Goal: Use online tool/utility: Utilize a website feature to perform a specific function

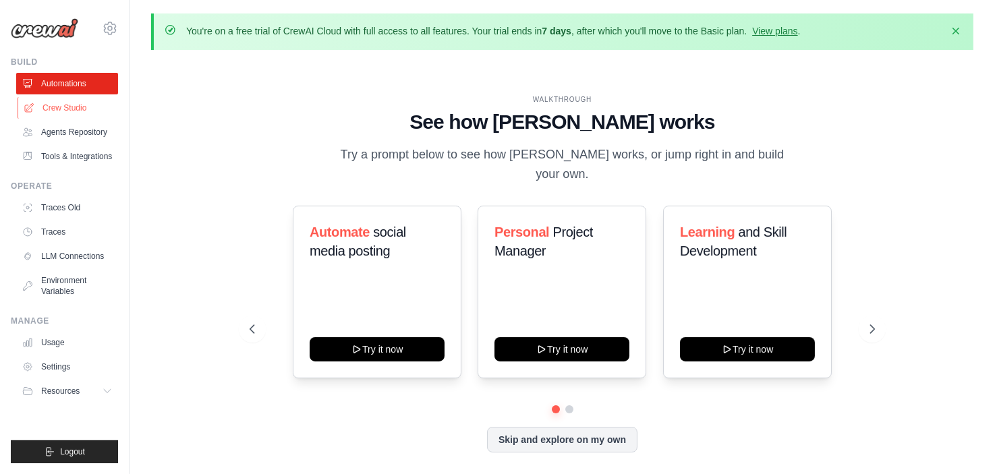
click at [35, 110] on link "Crew Studio" at bounding box center [69, 108] width 102 height 22
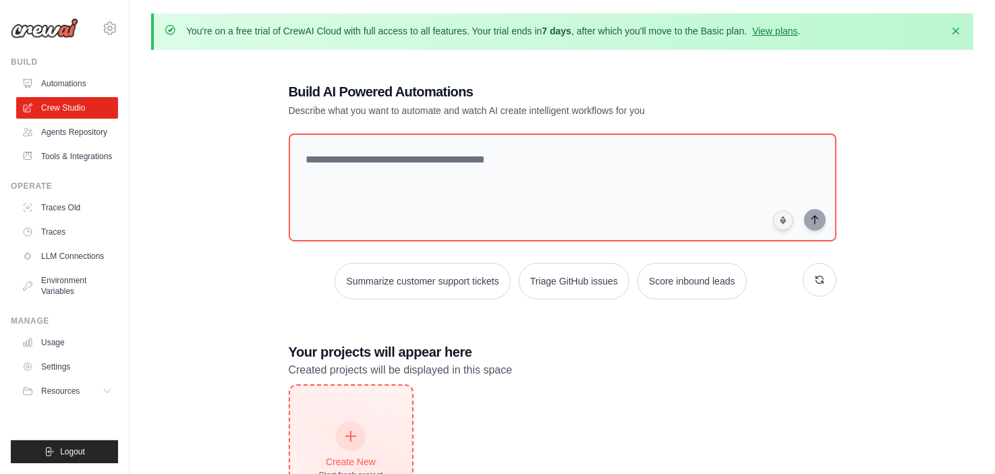
click at [353, 420] on div "Create New Start fresh project" at bounding box center [351, 452] width 122 height 132
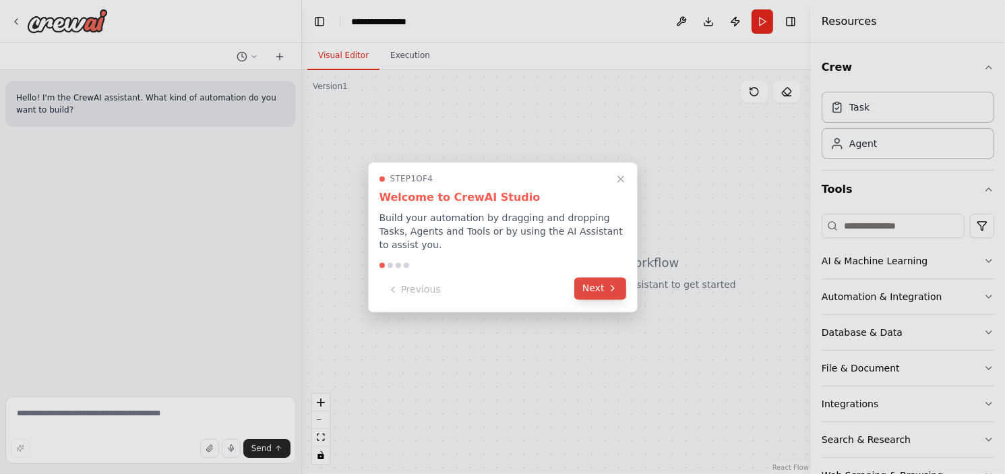
click at [583, 283] on button "Next" at bounding box center [601, 288] width 52 height 22
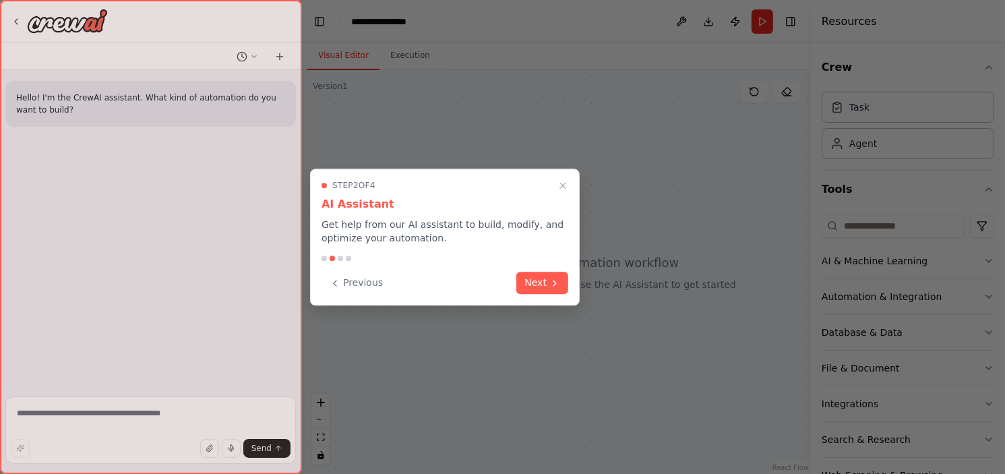
click at [583, 283] on div at bounding box center [502, 237] width 1005 height 474
click at [539, 277] on button "Next" at bounding box center [543, 281] width 52 height 22
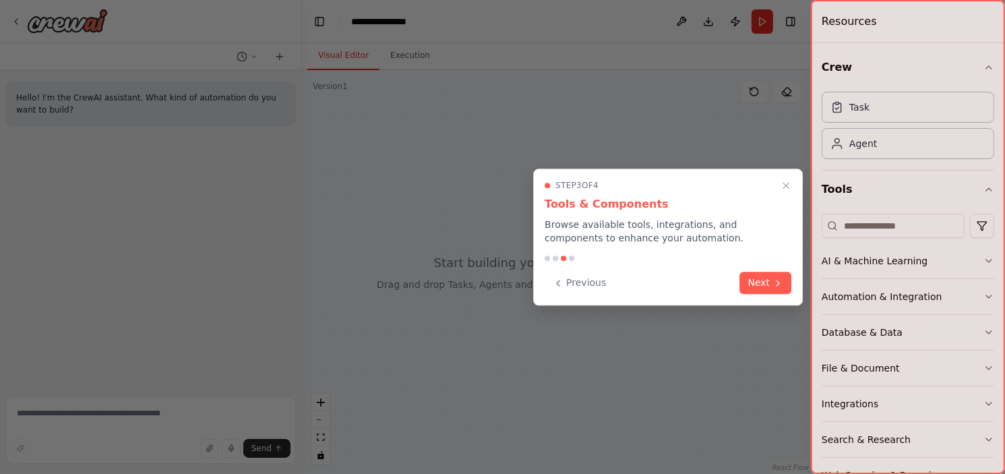
click at [539, 277] on div "Step 3 of 4 Tools & Components Browse available tools, integrations, and compon…" at bounding box center [668, 237] width 270 height 137
click at [747, 290] on button "Next" at bounding box center [766, 281] width 52 height 22
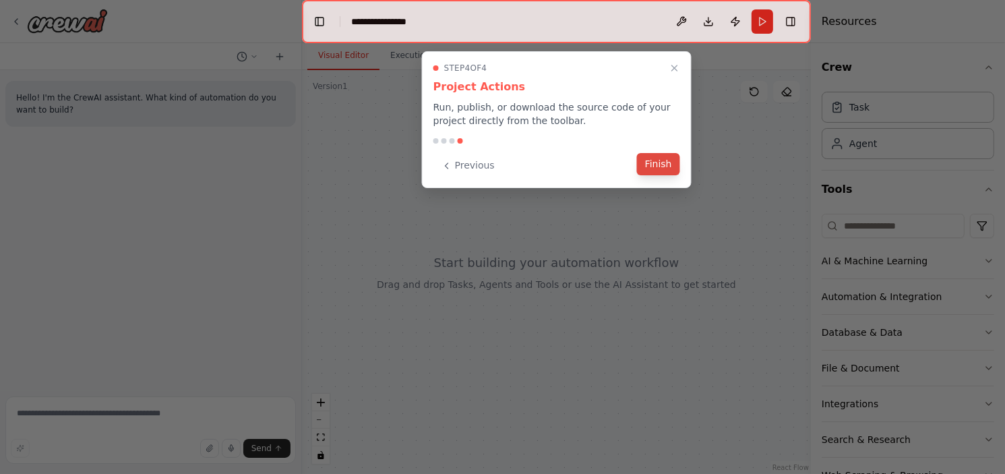
click at [666, 171] on button "Finish" at bounding box center [658, 164] width 43 height 22
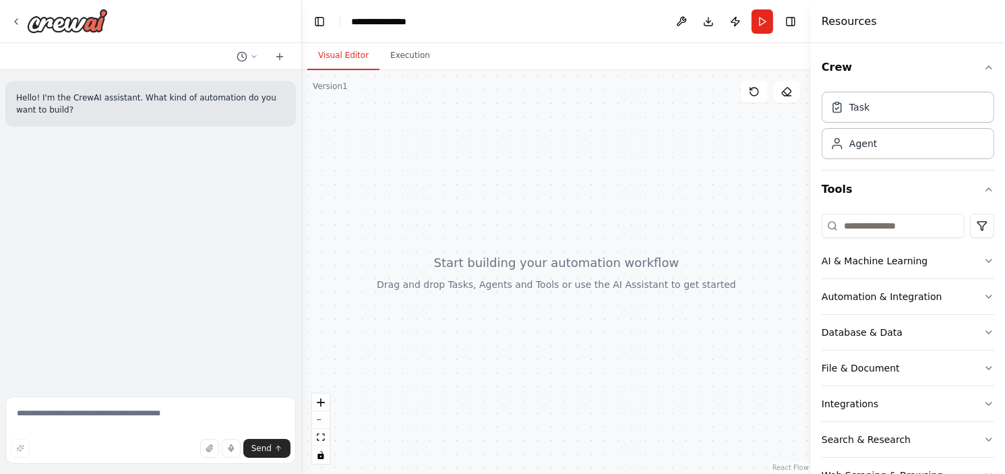
click at [502, 292] on div at bounding box center [556, 272] width 509 height 404
